Goal: Register for event/course

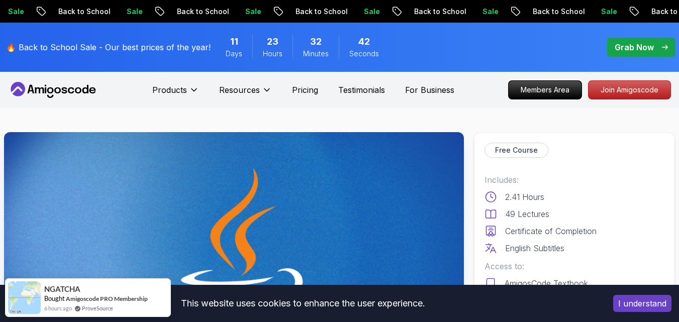
click at [226, 49] on span "Days" at bounding box center [234, 54] width 17 height 10
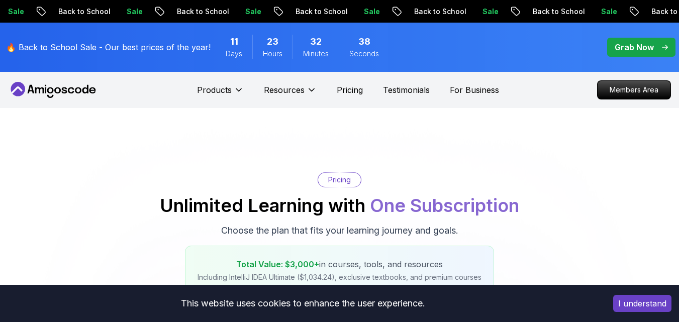
click at [306, 53] on span "Minutes" at bounding box center [316, 54] width 26 height 10
click at [271, 55] on span "Hours" at bounding box center [273, 54] width 20 height 10
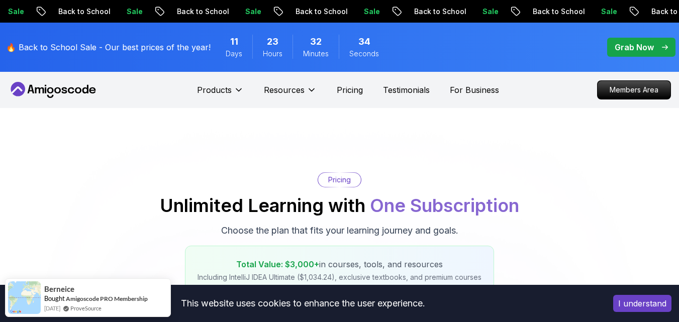
click at [637, 305] on button "I understand" at bounding box center [642, 303] width 58 height 17
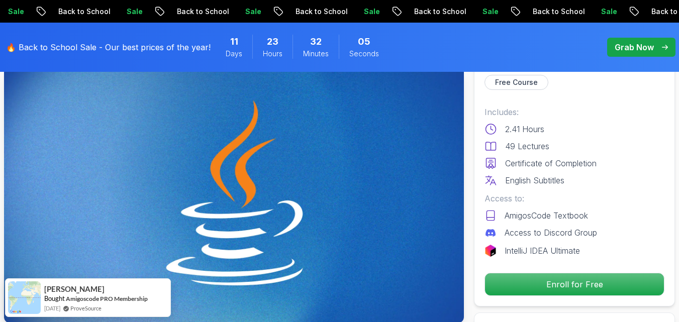
scroll to position [50, 0]
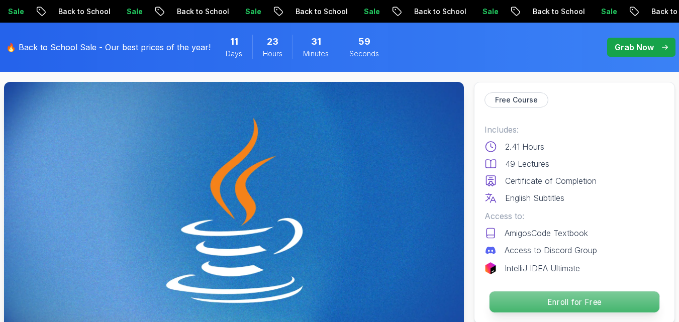
click at [553, 296] on p "Enroll for Free" at bounding box center [574, 301] width 170 height 21
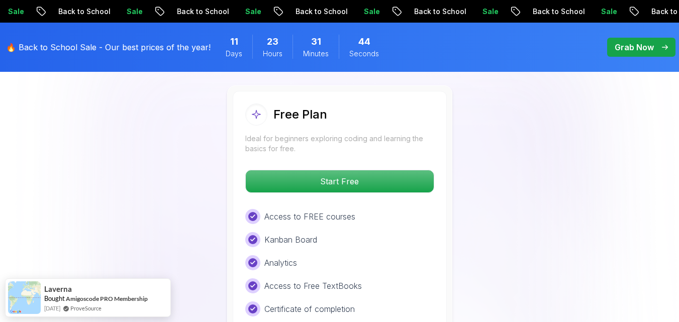
scroll to position [2072, 0]
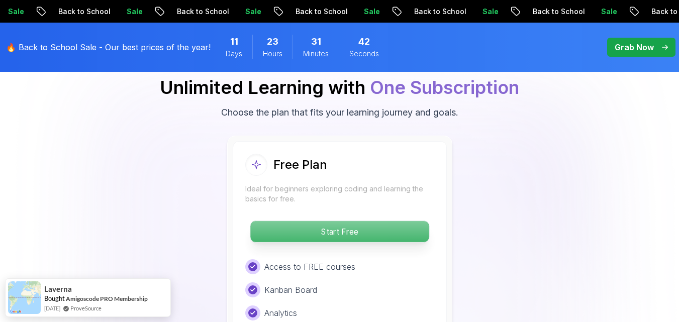
click at [393, 221] on p "Start Free" at bounding box center [339, 231] width 178 height 21
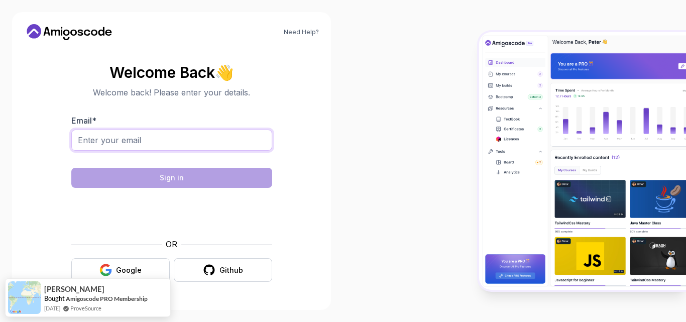
click at [192, 139] on input "Email *" at bounding box center [171, 140] width 201 height 21
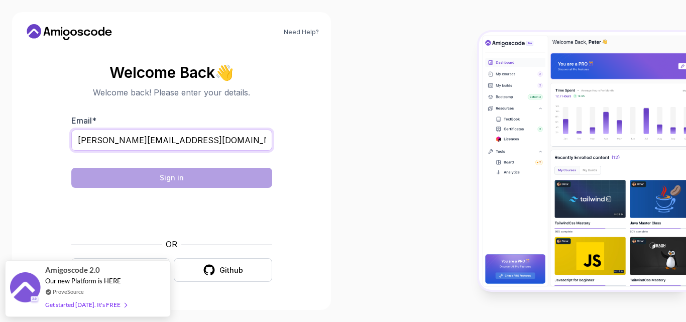
type input "[PERSON_NAME][EMAIL_ADDRESS][DOMAIN_NAME]"
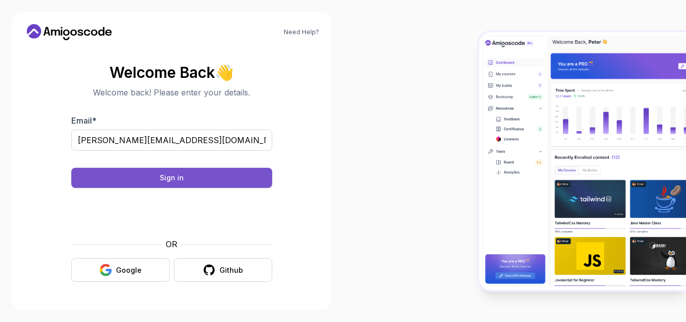
click at [200, 177] on button "Sign in" at bounding box center [171, 178] width 201 height 20
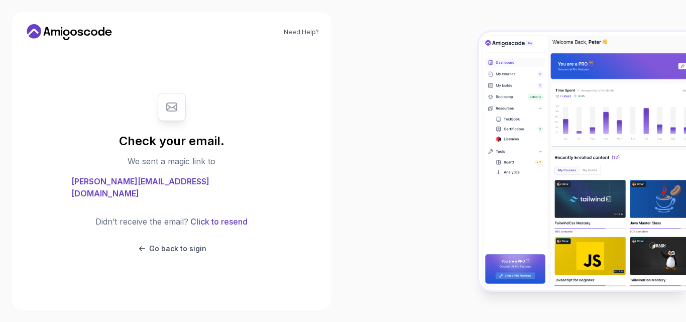
click at [185, 187] on span "[PERSON_NAME][EMAIL_ADDRESS][DOMAIN_NAME]" at bounding box center [171, 187] width 201 height 24
click at [168, 244] on p "Go back to sigin" at bounding box center [177, 249] width 57 height 10
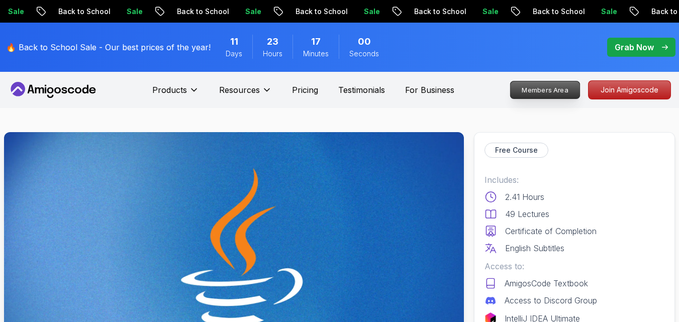
click at [537, 83] on p "Members Area" at bounding box center [544, 89] width 69 height 17
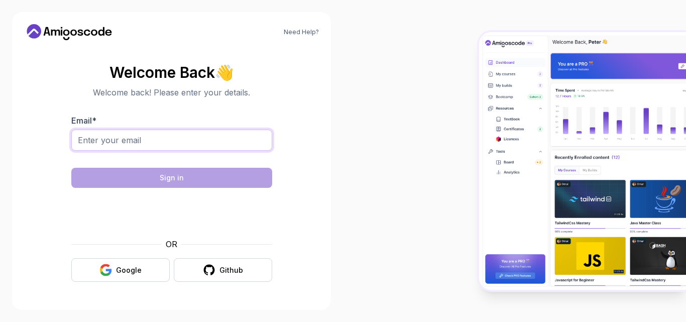
click at [132, 140] on input "Email *" at bounding box center [171, 140] width 201 height 21
type input "[PERSON_NAME][EMAIL_ADDRESS][DOMAIN_NAME]"
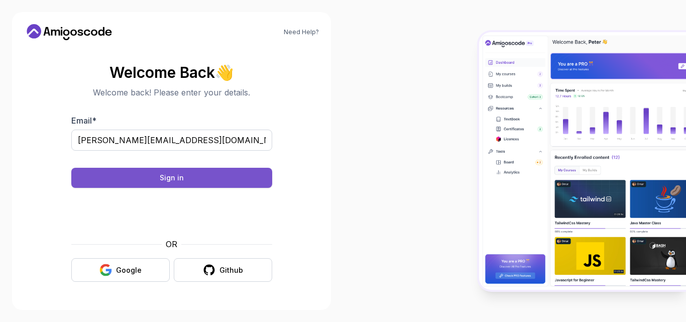
click at [222, 180] on button "Sign in" at bounding box center [171, 178] width 201 height 20
